Goal: Find specific page/section: Find specific page/section

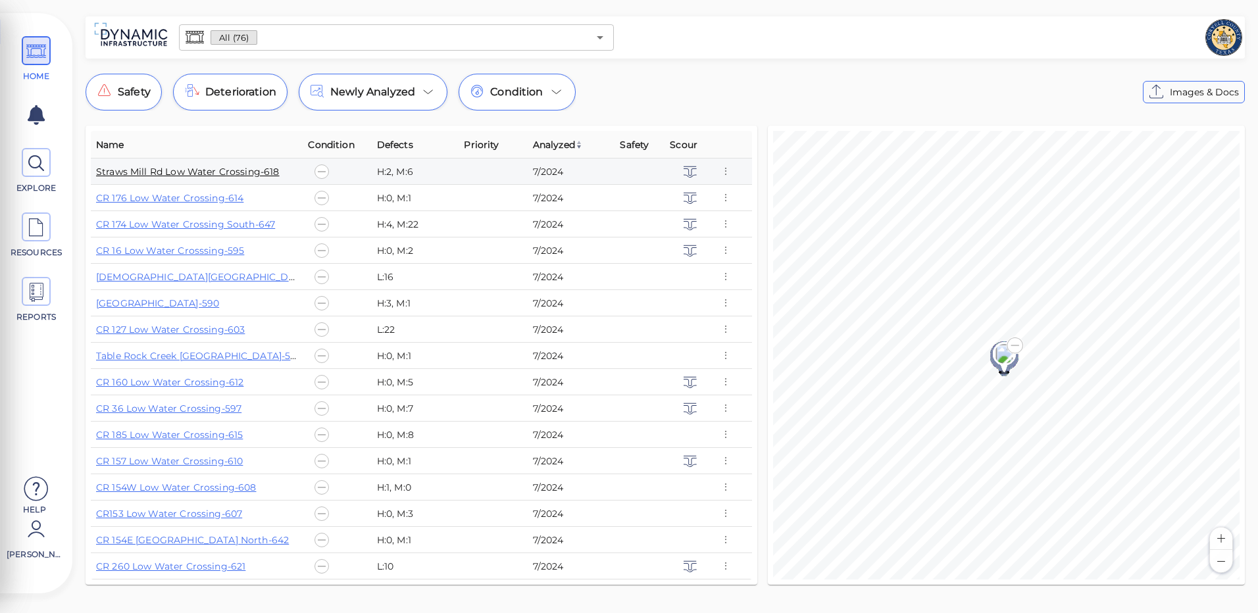
click at [213, 166] on link "Straws Mill Rd Low Water Crossing-618" at bounding box center [188, 172] width 184 height 12
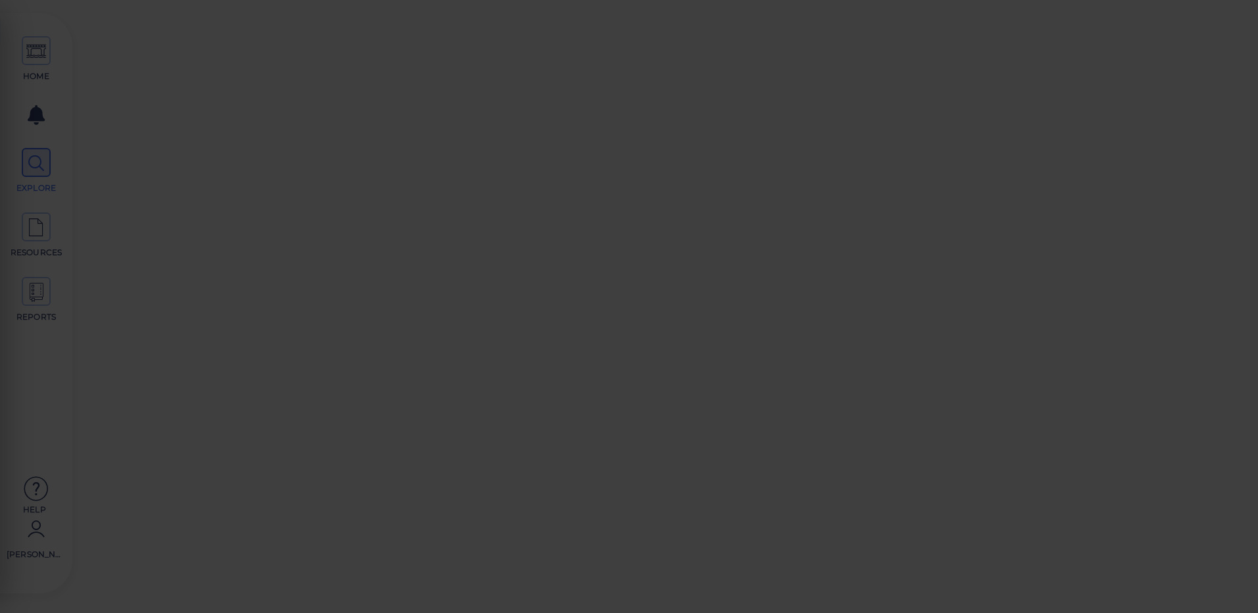
click at [213, 166] on div at bounding box center [629, 306] width 1258 height 613
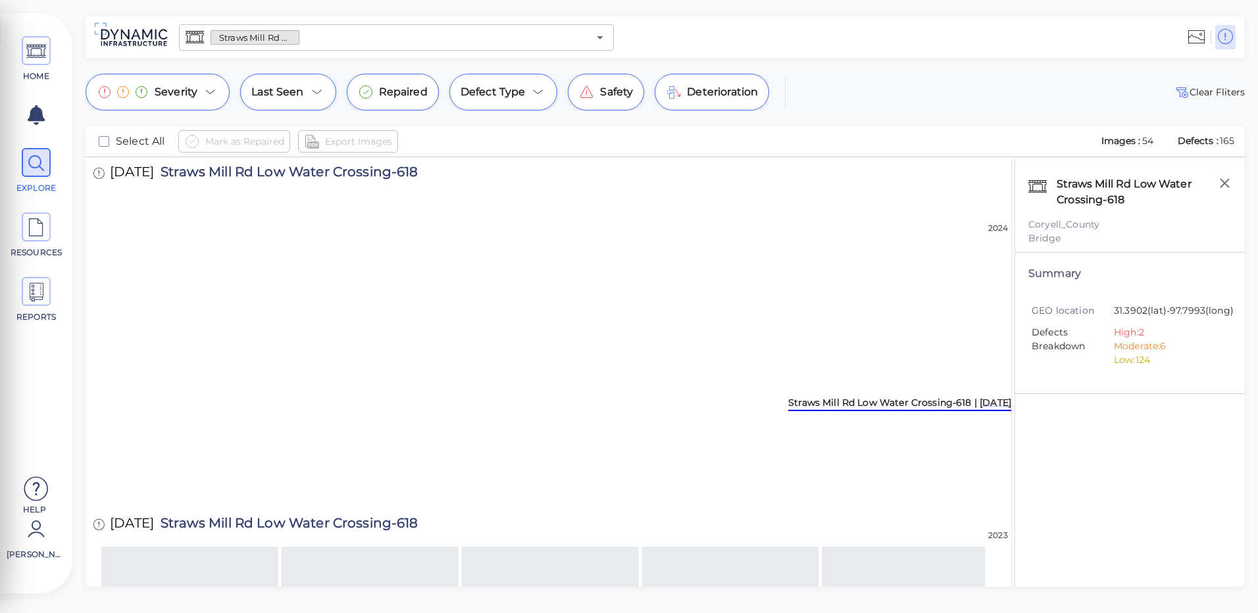
scroll to position [529, 0]
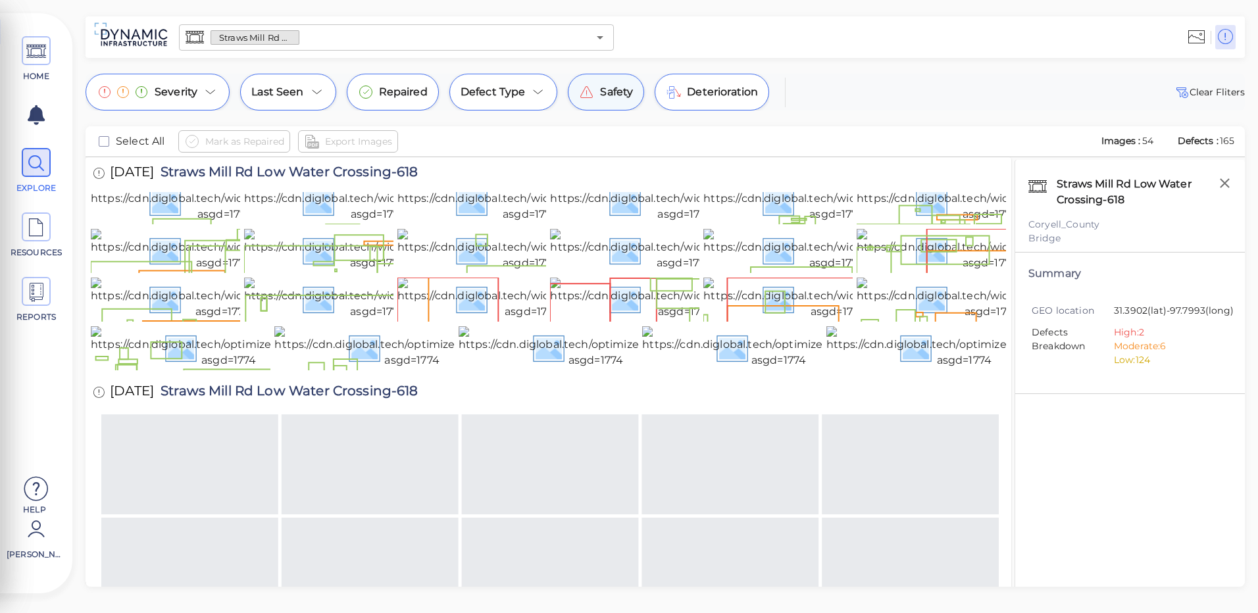
click at [615, 97] on span "Safety" at bounding box center [616, 92] width 33 height 16
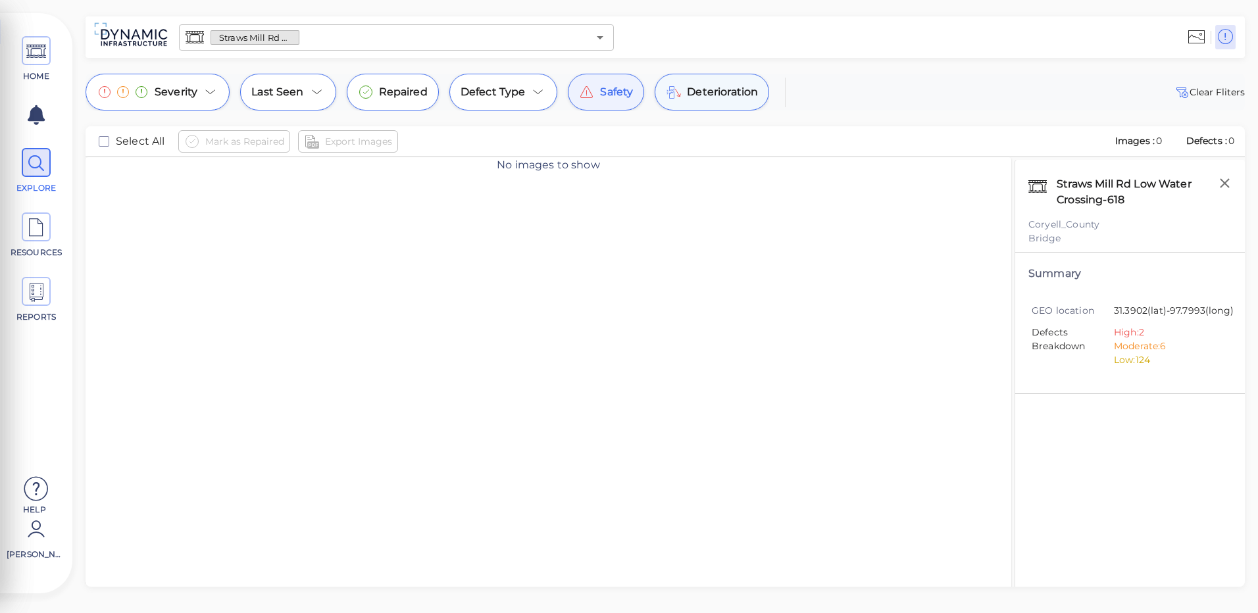
click at [683, 91] on div "Deterioration" at bounding box center [712, 92] width 115 height 37
click at [519, 93] on span "Defect Type" at bounding box center [493, 92] width 65 height 16
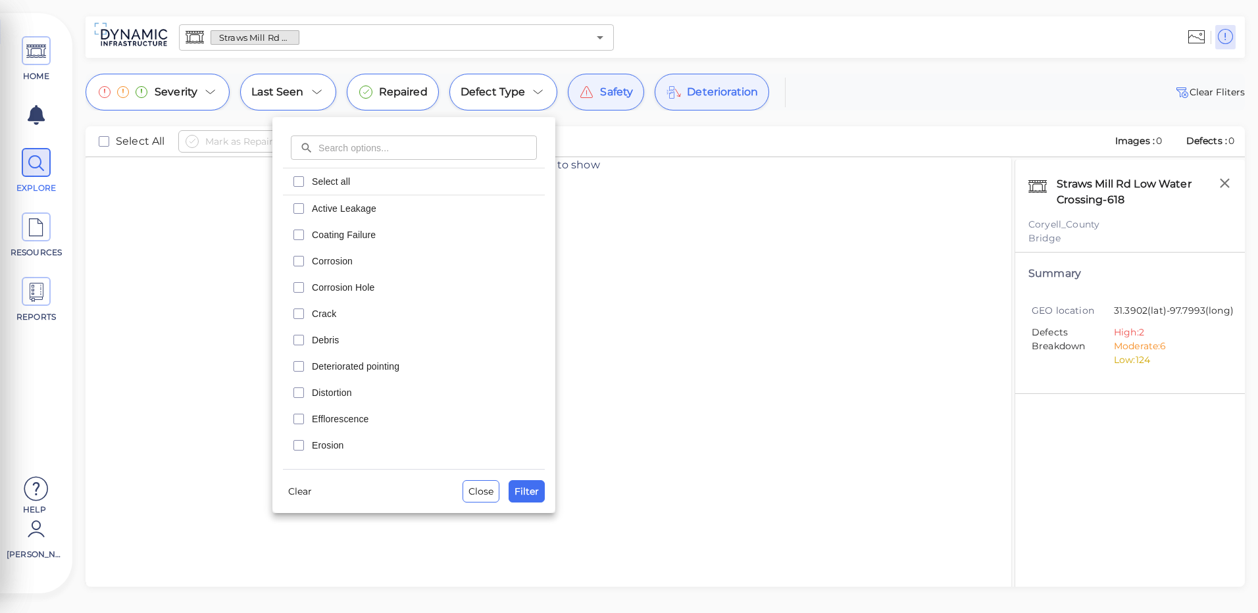
click at [401, 85] on div at bounding box center [629, 306] width 1258 height 613
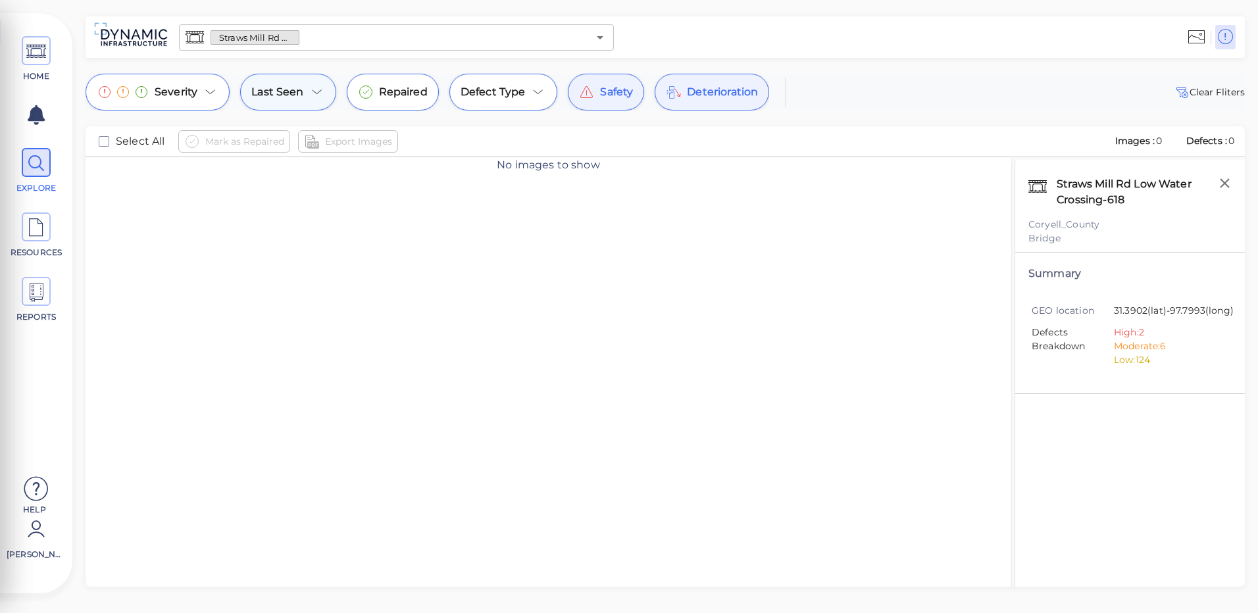
click at [278, 91] on span "Last Seen" at bounding box center [277, 92] width 52 height 16
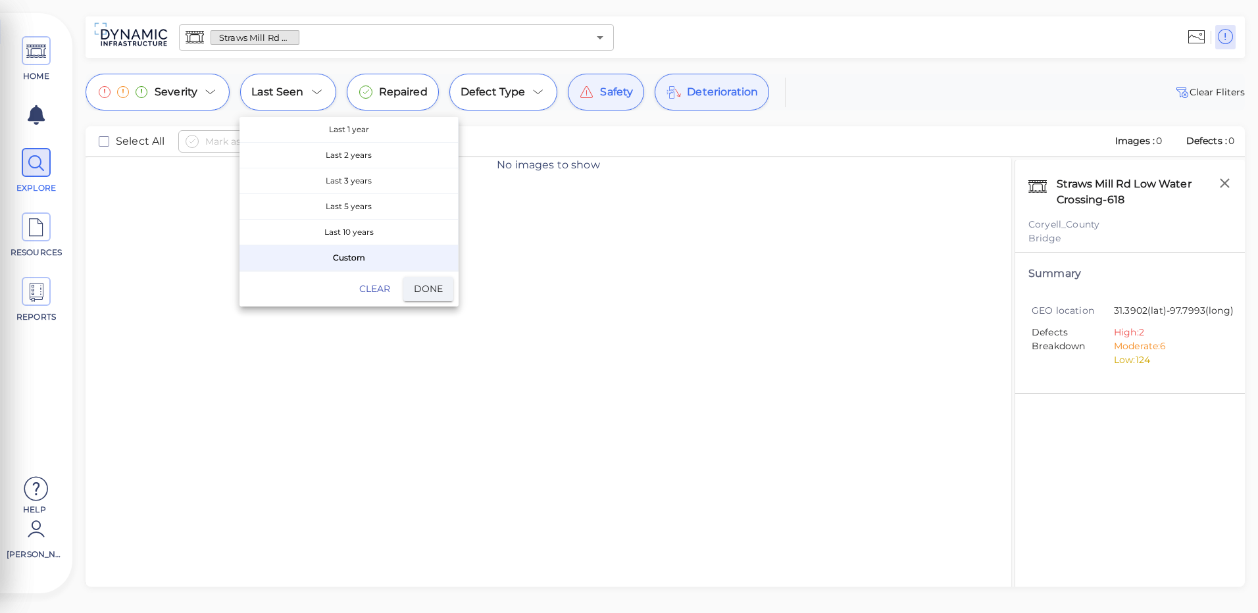
click at [213, 93] on div at bounding box center [629, 306] width 1258 height 613
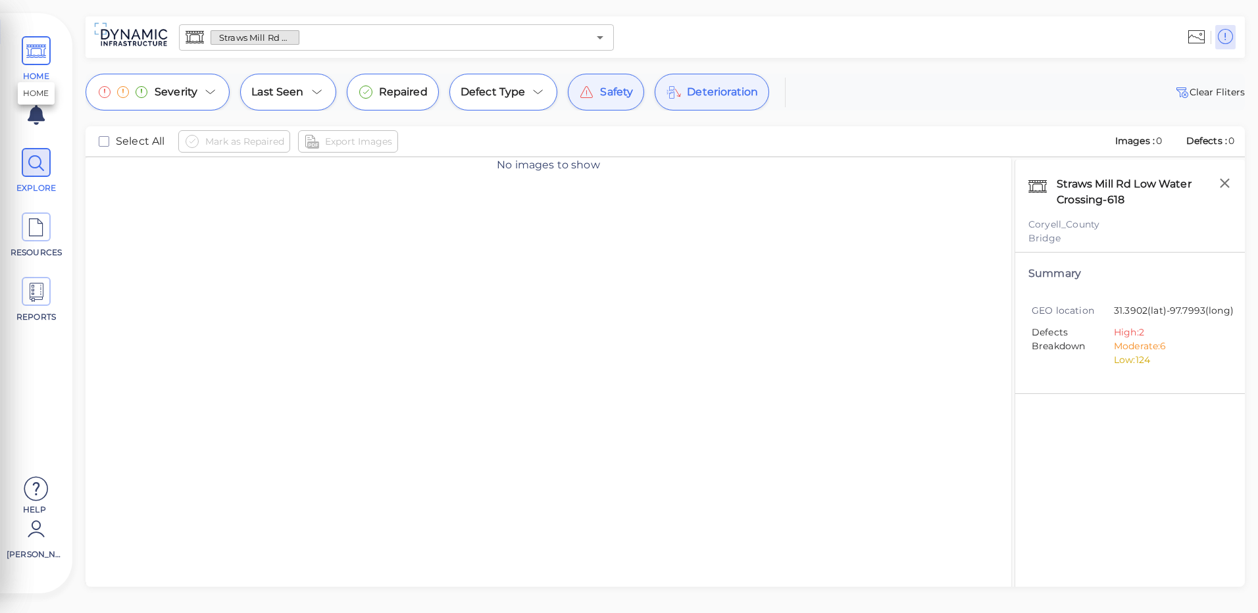
click at [28, 56] on icon at bounding box center [36, 52] width 20 height 30
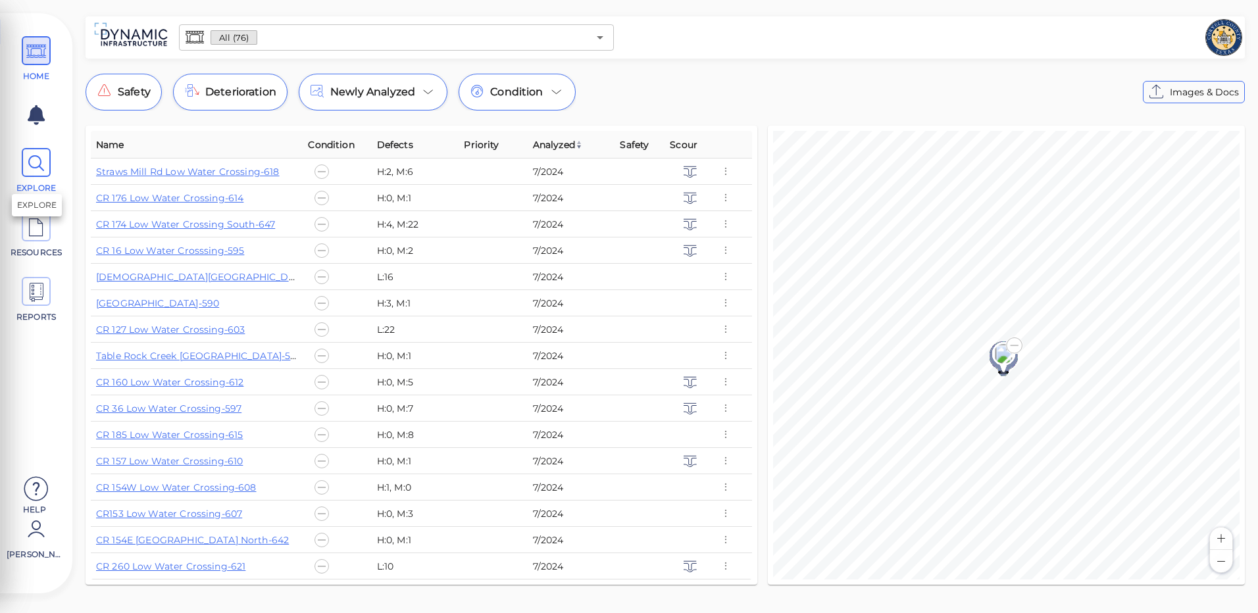
click at [34, 172] on icon at bounding box center [36, 164] width 20 height 30
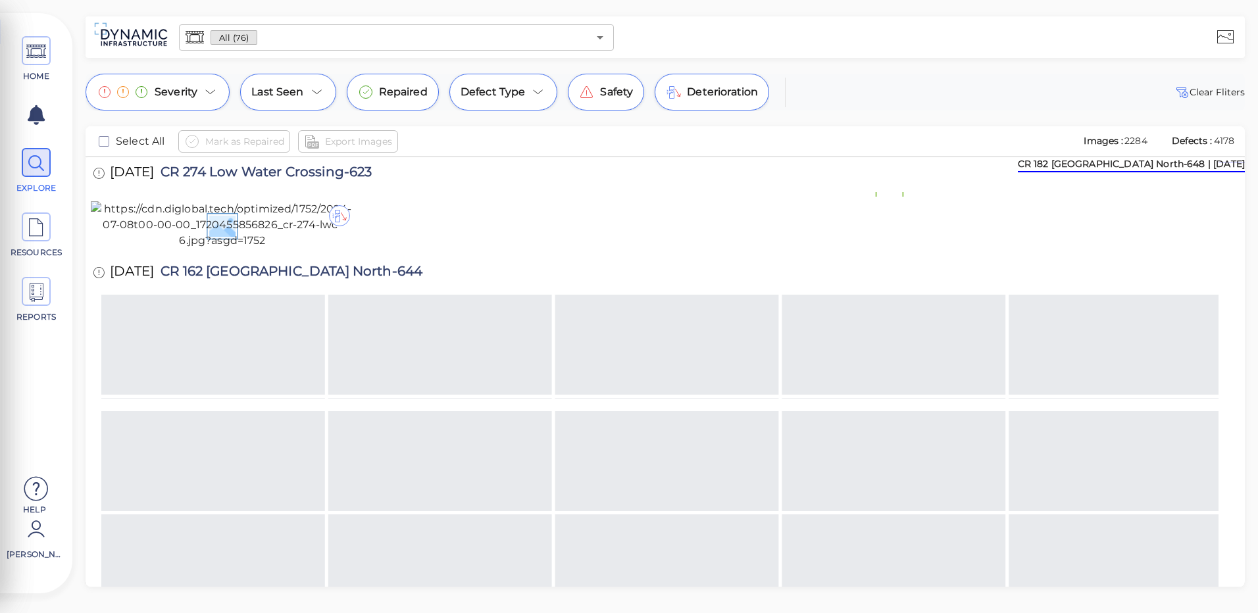
scroll to position [397, 0]
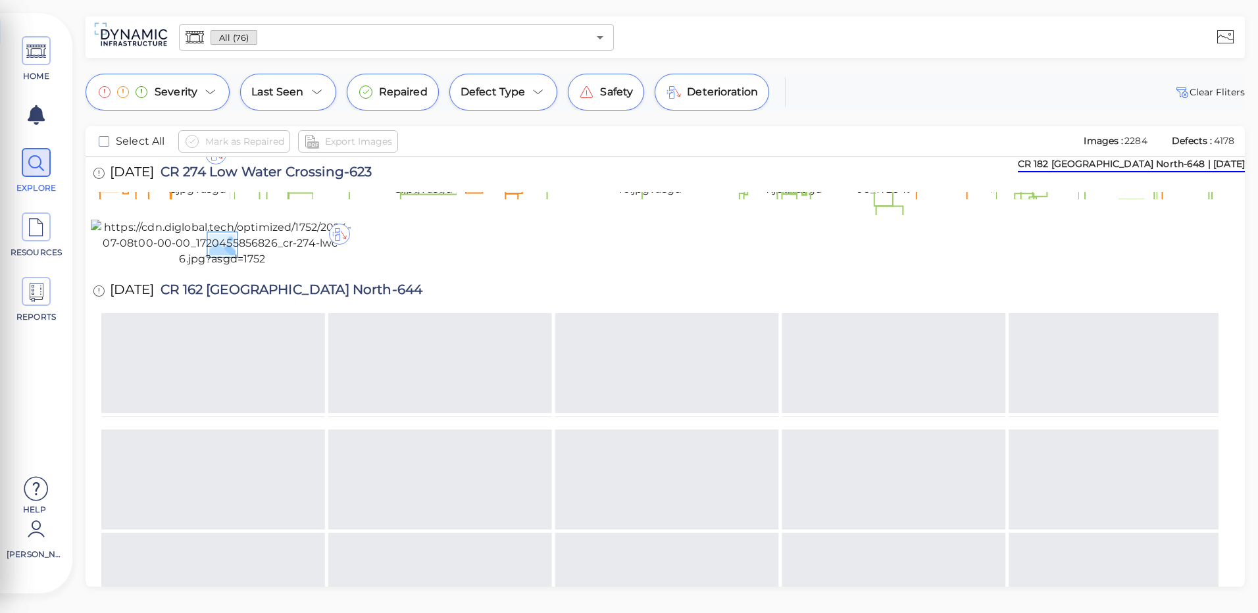
click at [207, 197] on img at bounding box center [212, 169] width 242 height 58
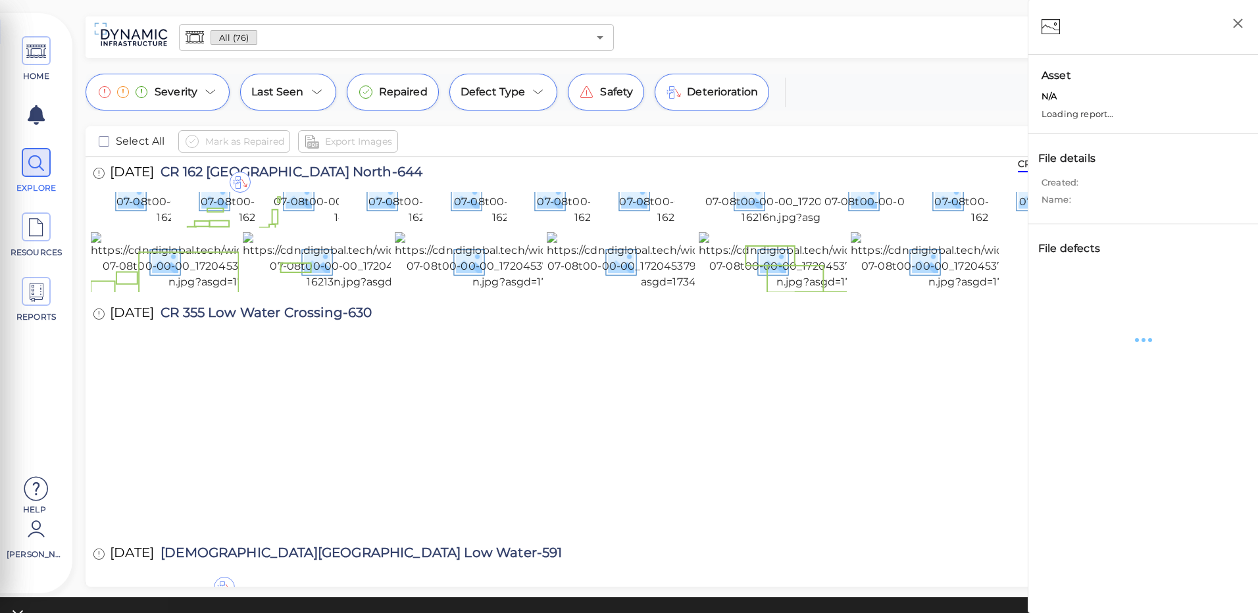
scroll to position [395, 0]
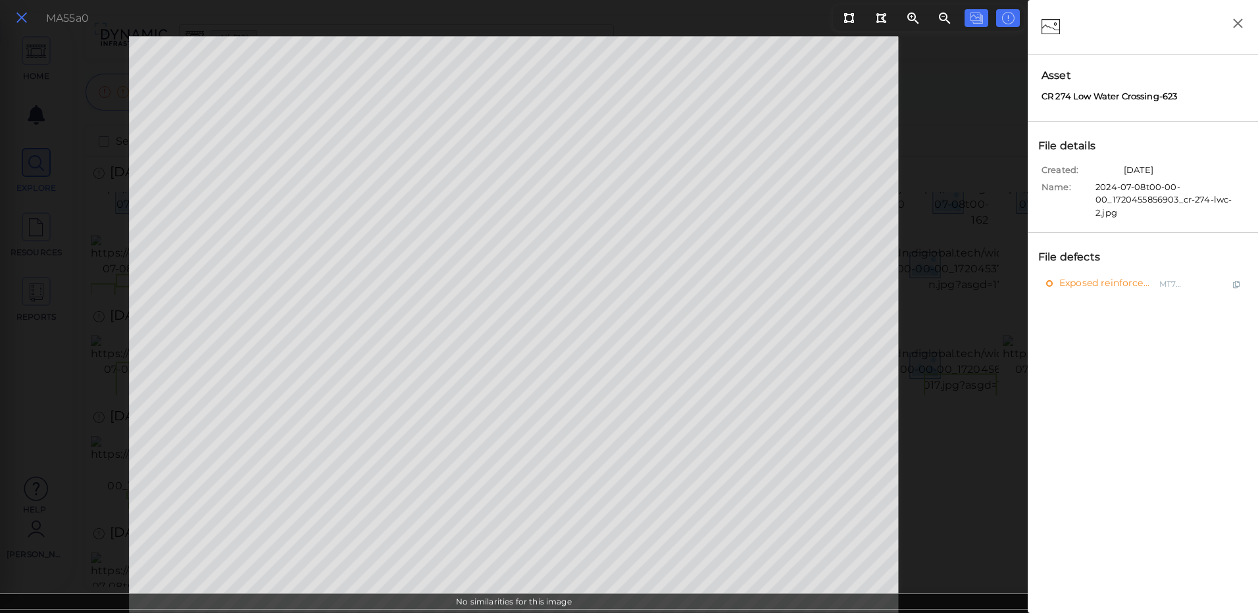
click at [20, 11] on icon at bounding box center [21, 18] width 14 height 18
click at [22, 12] on div "HOME EXPLORE RESOURCES REPORTS Help [PERSON_NAME] How to My Display Settings Hi…" at bounding box center [629, 306] width 1258 height 613
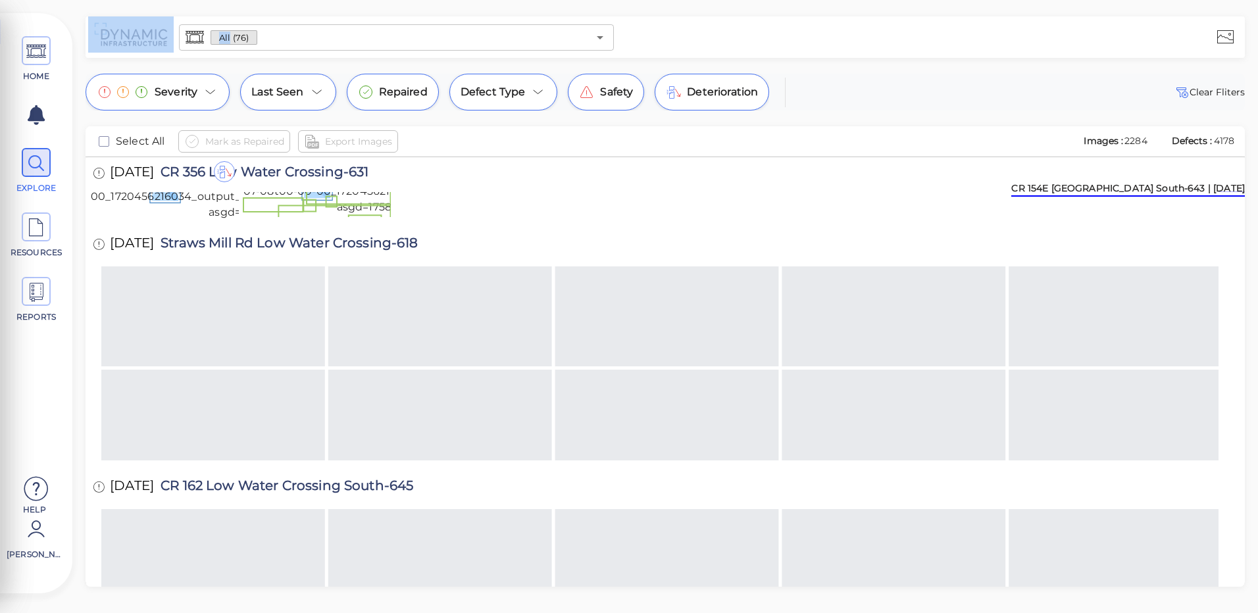
scroll to position [3280, 0]
